Goal: Information Seeking & Learning: Check status

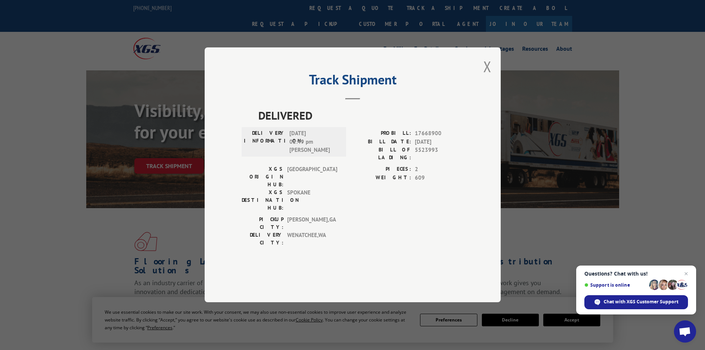
drag, startPoint x: 485, startPoint y: 91, endPoint x: 483, endPoint y: 88, distance: 4.0
click at [485, 76] on button "Close modal" at bounding box center [487, 67] width 8 height 20
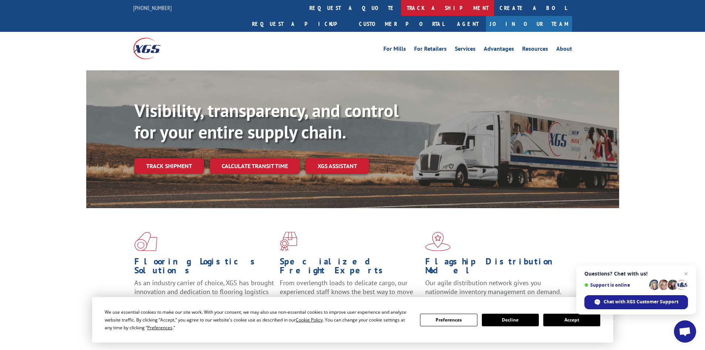
click at [401, 4] on link "track a shipment" at bounding box center [447, 8] width 93 height 16
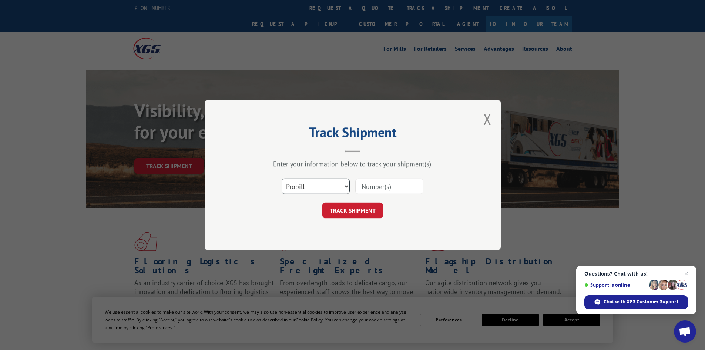
drag, startPoint x: 328, startPoint y: 187, endPoint x: 329, endPoint y: 192, distance: 4.9
click at [328, 188] on select "Select category... Probill BOL PO" at bounding box center [316, 186] width 68 height 16
select select "bol"
click at [282, 178] on select "Select category... Probill BOL PO" at bounding box center [316, 186] width 68 height 16
click at [404, 185] on input at bounding box center [389, 186] width 68 height 16
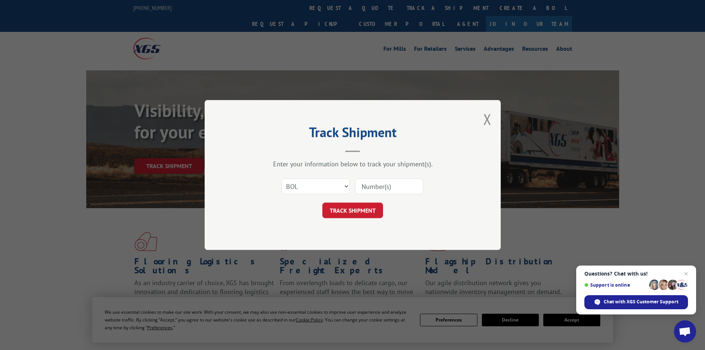
paste input "7043716"
type input "7043716"
click at [376, 209] on button "TRACK SHIPMENT" at bounding box center [352, 211] width 61 height 16
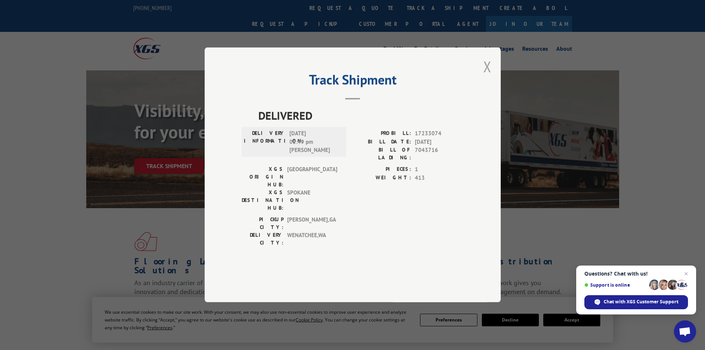
click at [489, 76] on button "Close modal" at bounding box center [487, 67] width 8 height 20
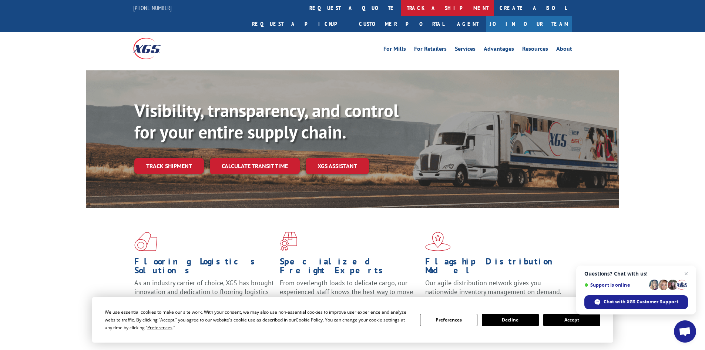
click at [401, 10] on link "track a shipment" at bounding box center [447, 8] width 93 height 16
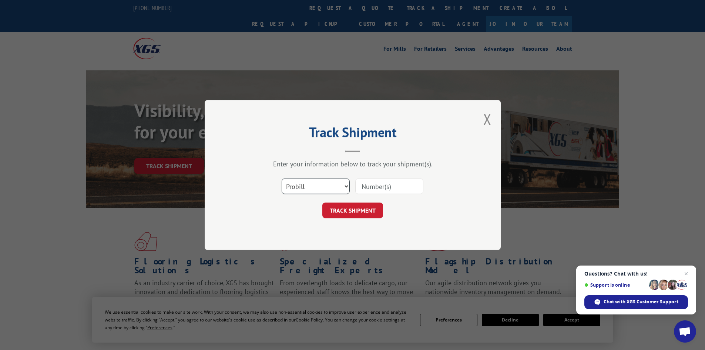
click at [329, 182] on select "Select category... Probill BOL PO" at bounding box center [316, 186] width 68 height 16
select select "bol"
click at [282, 178] on select "Select category... Probill BOL PO" at bounding box center [316, 186] width 68 height 16
click at [411, 183] on input at bounding box center [389, 186] width 68 height 16
paste input "470649"
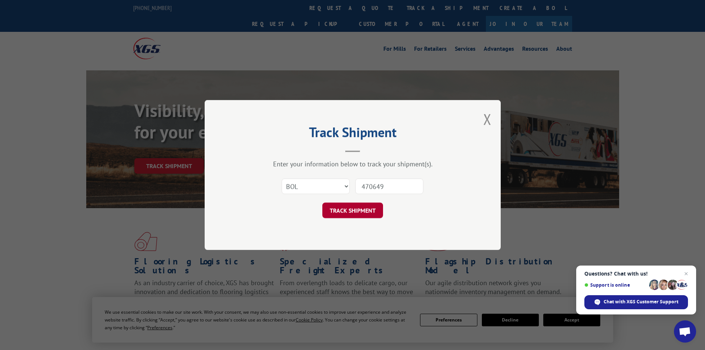
type input "470649"
click at [359, 204] on button "TRACK SHIPMENT" at bounding box center [352, 211] width 61 height 16
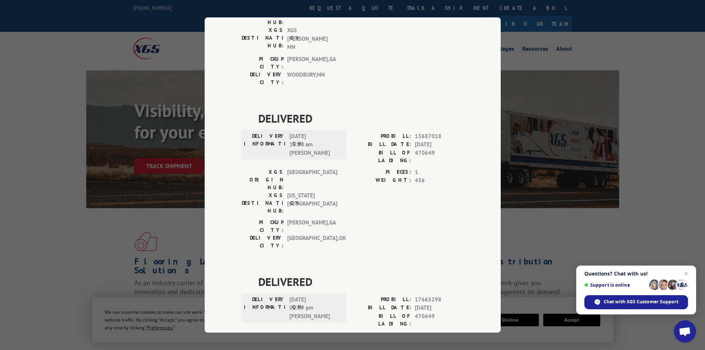
scroll to position [137, 0]
